Goal: Task Accomplishment & Management: Use online tool/utility

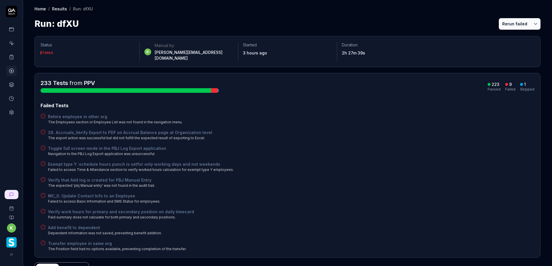
click at [411, 147] on div "Toggle full screen mode in the PBJ Log Export application Navigation to the PBJ…" at bounding box center [288, 150] width 494 height 11
click at [342, 166] on div "Exempt type Y :schedule hours punch is setfor only working days and not weekend…" at bounding box center [288, 166] width 494 height 11
click at [509, 26] on button "Rerun failed" at bounding box center [515, 24] width 32 height 12
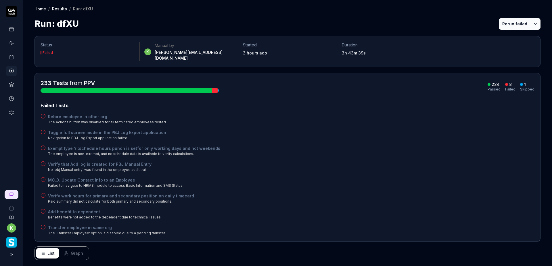
drag, startPoint x: 419, startPoint y: 96, endPoint x: 488, endPoint y: 71, distance: 73.9
click at [420, 96] on div "233 Tests from PPV 224 Passed 8 Failed 1 Skipped Failed Tests Rehire employee i…" at bounding box center [288, 157] width 494 height 157
click at [508, 22] on button "Rerun failed" at bounding box center [515, 24] width 32 height 12
click at [381, 200] on div "Failed Tests Rehire employee in other org The Actions button was disabled for a…" at bounding box center [288, 168] width 494 height 133
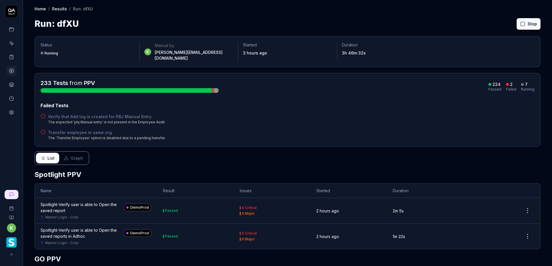
click at [435, 106] on div "Failed Tests Verify that Add log is created for PBJ Manual Entry The expected '…" at bounding box center [288, 121] width 494 height 39
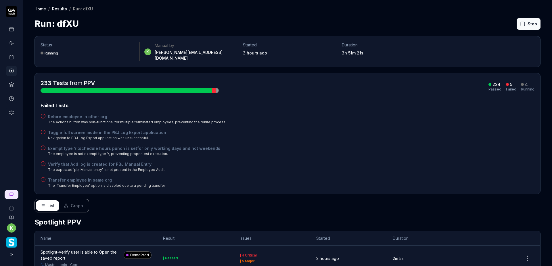
click at [338, 201] on div "List Graph" at bounding box center [288, 206] width 506 height 14
click at [393, 153] on div "Failed Tests Rehire employee in other org The Actions button was non-functional…" at bounding box center [288, 145] width 494 height 86
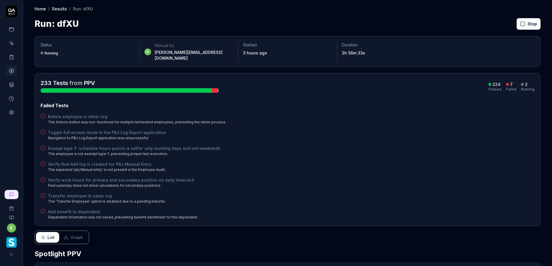
click at [321, 113] on div "Rehire employee in other org The Actions button was non-functional for multiple…" at bounding box center [288, 118] width 494 height 11
click at [410, 114] on div "Rehire employee in other org The Actions button was non-functional for multiple…" at bounding box center [288, 118] width 494 height 11
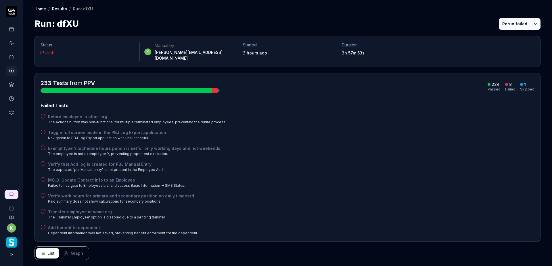
click at [449, 163] on div "Verify that Add log is created for PBJ Manual Entry The expected 'pbj Manual en…" at bounding box center [288, 166] width 494 height 11
click at [503, 22] on button "Rerun failed" at bounding box center [515, 24] width 32 height 12
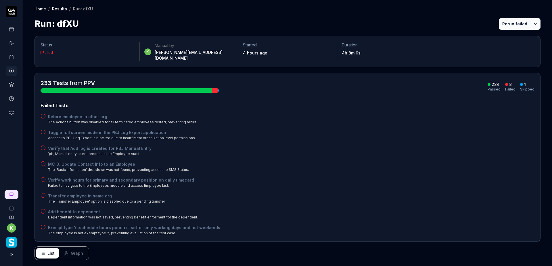
click at [354, 179] on div "Verify work hours for primary and secondary position on daily timecard Failed t…" at bounding box center [288, 182] width 494 height 11
click at [307, 132] on div "Toggle full screen mode in the PBJ Log Export application Access to PBJ Log Exp…" at bounding box center [288, 134] width 494 height 11
click at [365, 115] on div "Rehire employee in other org The Actions button was disabled for all terminated…" at bounding box center [288, 118] width 494 height 11
click at [382, 192] on div "Transfer employee in same org The 'Transfer Employee' option is disabled due to…" at bounding box center [288, 197] width 494 height 11
click at [406, 133] on div "Toggle full screen mode in the PBJ Log Export application Access to PBJ Log Exp…" at bounding box center [288, 134] width 494 height 11
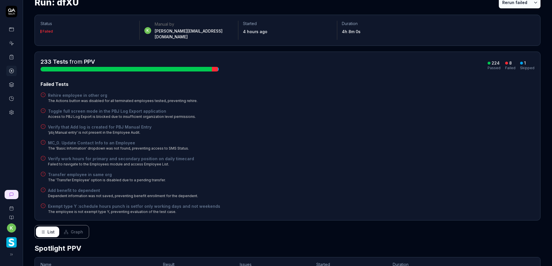
click at [299, 124] on div "Verify that Add log is created for PBJ Manual Entry 'pbj Manual entry' is not p…" at bounding box center [288, 129] width 494 height 11
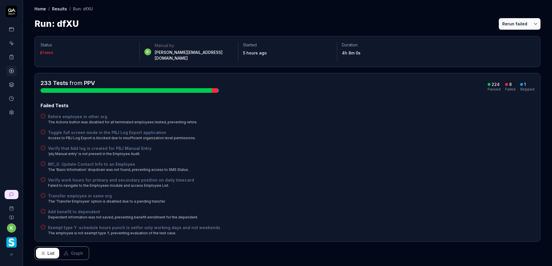
click at [360, 113] on div "Rehire employee in other org The Actions button was disabled for all terminated…" at bounding box center [288, 118] width 494 height 11
click at [363, 161] on div "MC_0. Update Contact Info to an Employee The 'Basic Information' dropdown was n…" at bounding box center [288, 166] width 494 height 11
click at [423, 162] on div "MC_0. Update Contact Info to an Employee The 'Basic Information' dropdown was n…" at bounding box center [288, 166] width 494 height 11
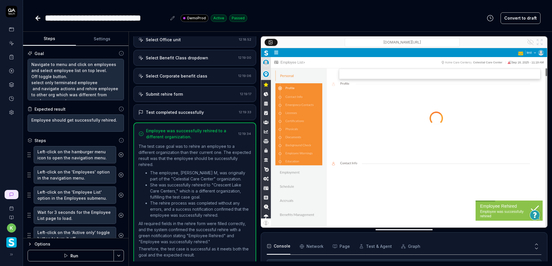
scroll to position [270, 0]
click at [11, 56] on rect at bounding box center [12, 55] width 2 height 1
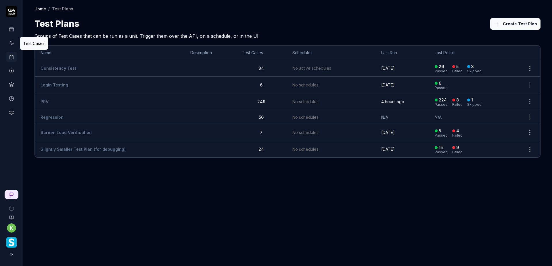
click at [13, 43] on icon at bounding box center [12, 44] width 3 height 3
